Goal: Obtain resource: Obtain resource

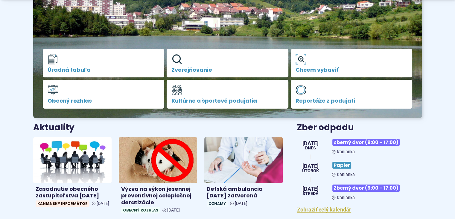
scroll to position [123, 0]
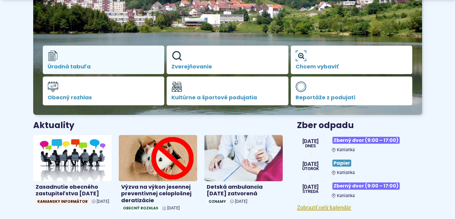
click at [137, 57] on link "Úradná tabuľa" at bounding box center [104, 59] width 122 height 29
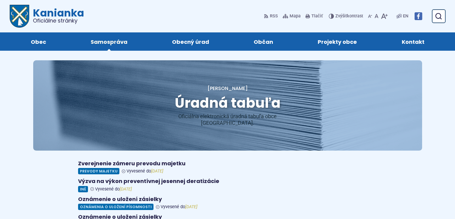
click at [107, 49] on link "Samospráva" at bounding box center [108, 41] width 69 height 18
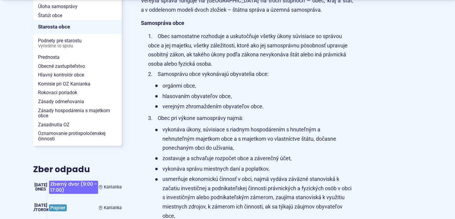
scroll to position [169, 0]
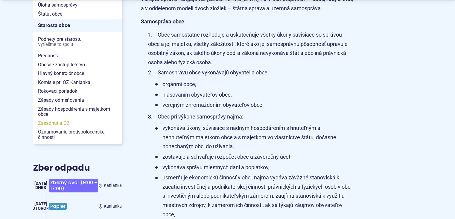
click at [63, 126] on span "Zasadnutia OZ" at bounding box center [77, 123] width 79 height 9
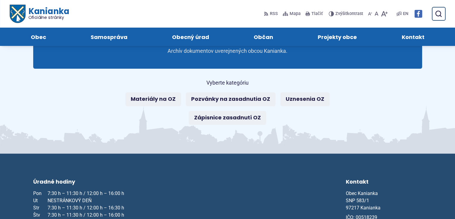
scroll to position [54, 0]
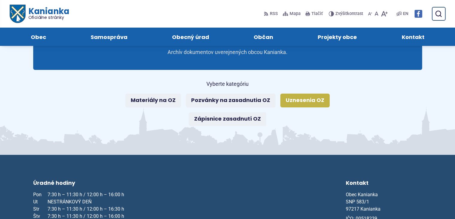
click at [300, 96] on link "Uznesenia OZ" at bounding box center [304, 100] width 49 height 14
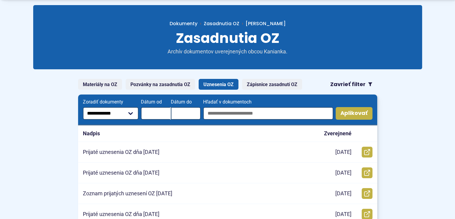
scroll to position [56, 0]
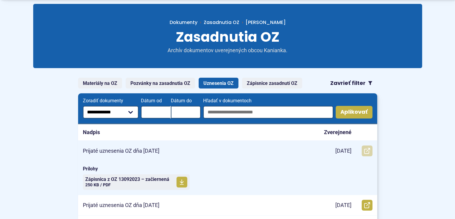
click at [364, 152] on use at bounding box center [367, 151] width 6 height 6
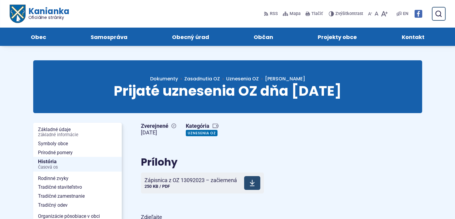
click at [251, 186] on use at bounding box center [252, 183] width 5 height 6
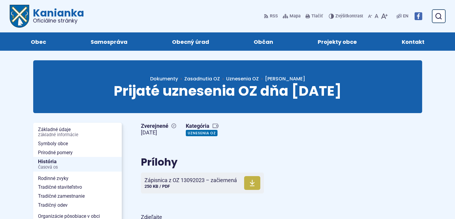
click at [157, 128] on span "Zverejnené" at bounding box center [158, 125] width 35 height 7
click at [202, 131] on link "Uznesenia OZ" at bounding box center [202, 133] width 32 height 6
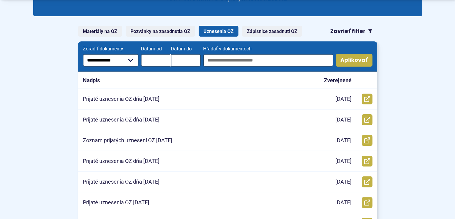
scroll to position [109, 0]
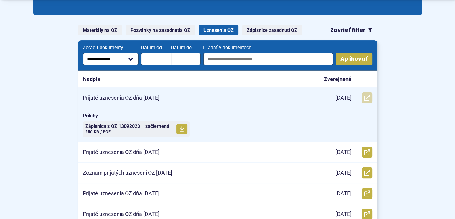
click at [365, 96] on icon at bounding box center [367, 98] width 6 height 6
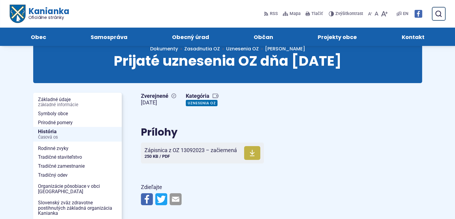
scroll to position [27, 0]
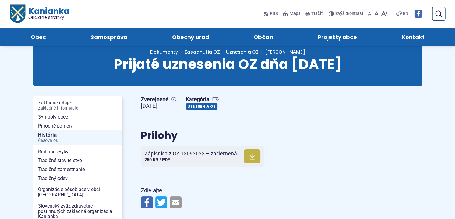
click at [201, 105] on link "Uznesenia OZ" at bounding box center [202, 106] width 32 height 6
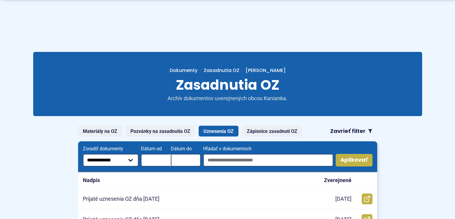
scroll to position [17, 0]
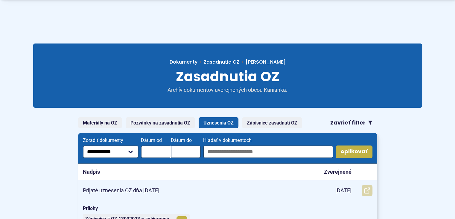
click at [364, 192] on use at bounding box center [367, 190] width 6 height 6
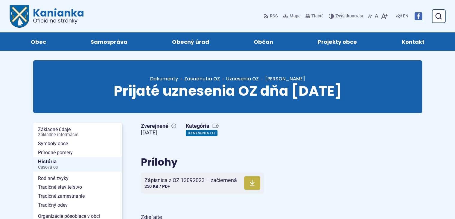
click at [431, 182] on article "Zverejnené 9. októbra 2025 Kategória Uznesenia OZ Prílohy Stiahnuť súbor Zápisn…" at bounding box center [281, 179] width 301 height 118
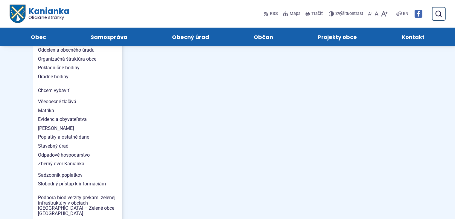
scroll to position [481, 0]
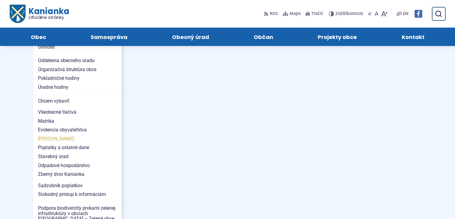
click at [50, 134] on span "[PERSON_NAME]" at bounding box center [77, 138] width 79 height 9
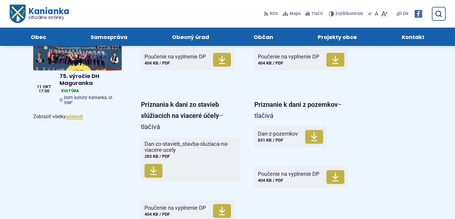
scroll to position [382, 0]
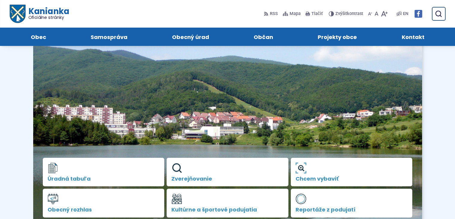
scroll to position [12, 0]
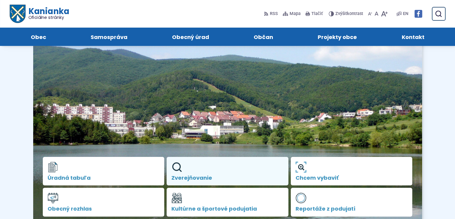
click at [186, 176] on span "Zverejňovanie" at bounding box center [228, 178] width 112 height 6
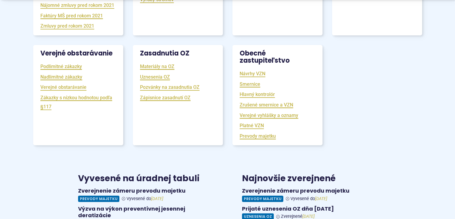
scroll to position [229, 0]
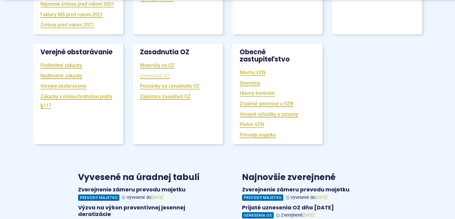
click at [162, 79] on link "Uznesenia OZ" at bounding box center [155, 75] width 30 height 7
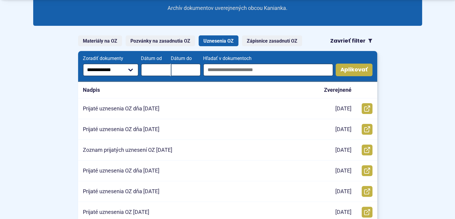
scroll to position [99, 0]
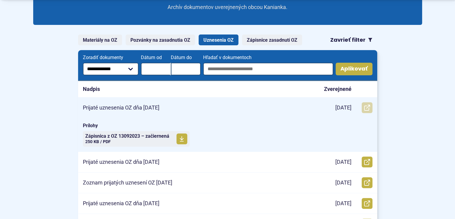
click at [365, 108] on icon at bounding box center [367, 107] width 6 height 6
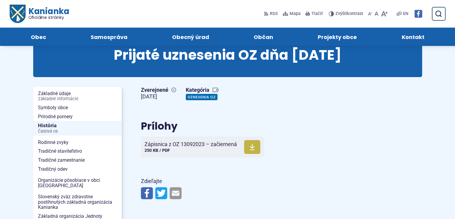
scroll to position [28, 0]
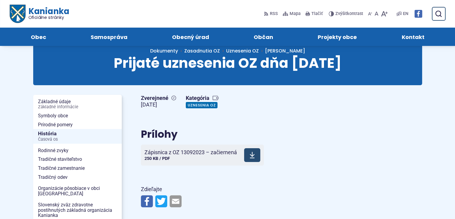
click at [256, 154] on span at bounding box center [252, 155] width 16 height 14
click at [157, 98] on span "Zverejnené" at bounding box center [158, 98] width 35 height 7
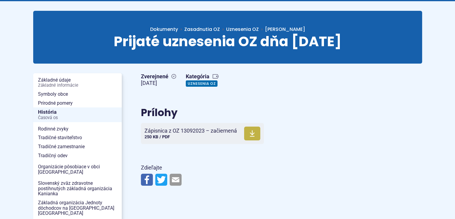
scroll to position [0, 0]
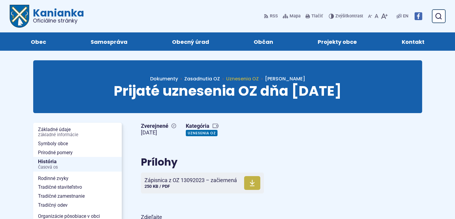
click at [259, 78] on span "Uznesenia OZ" at bounding box center [242, 78] width 33 height 7
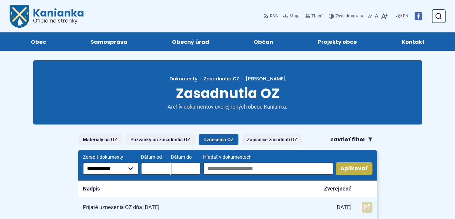
click at [365, 206] on icon at bounding box center [367, 207] width 6 height 6
